Goal: Check status: Check status

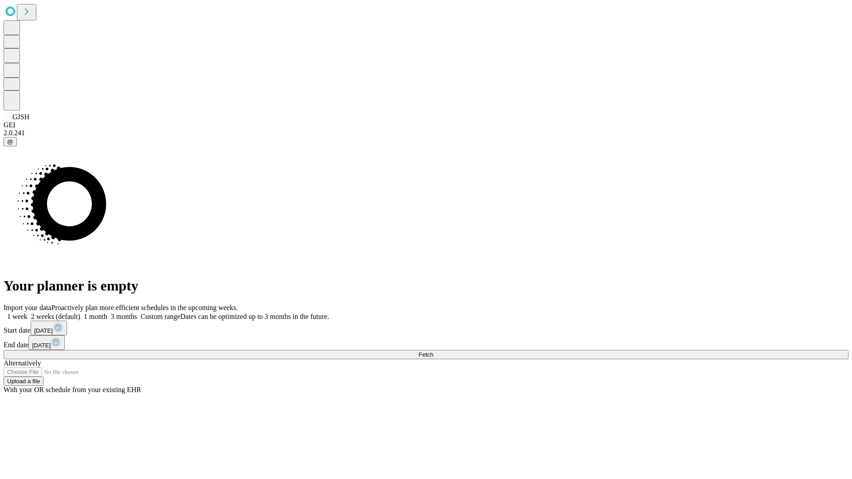
click at [433, 351] on span "Fetch" at bounding box center [425, 354] width 15 height 7
